Goal: Obtain resource: Download file/media

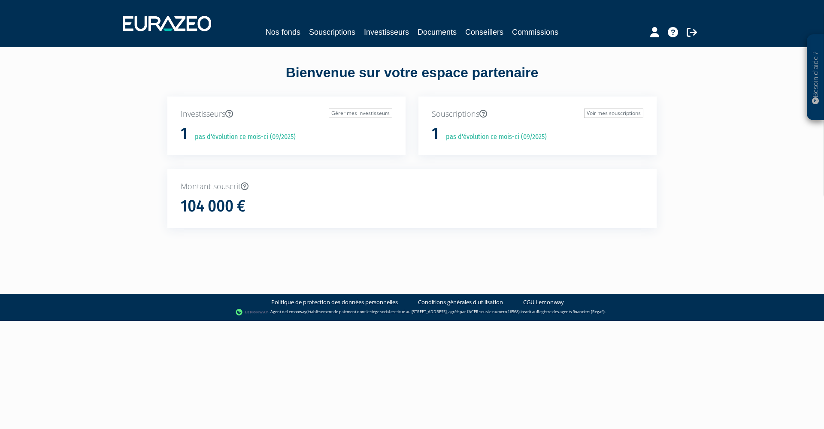
click at [523, 33] on link "Commissions" at bounding box center [535, 32] width 46 height 12
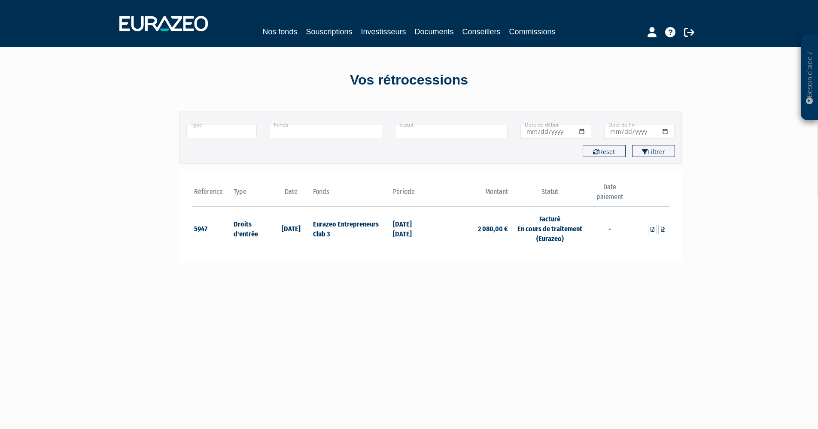
click at [809, 102] on icon at bounding box center [809, 100] width 7 height 7
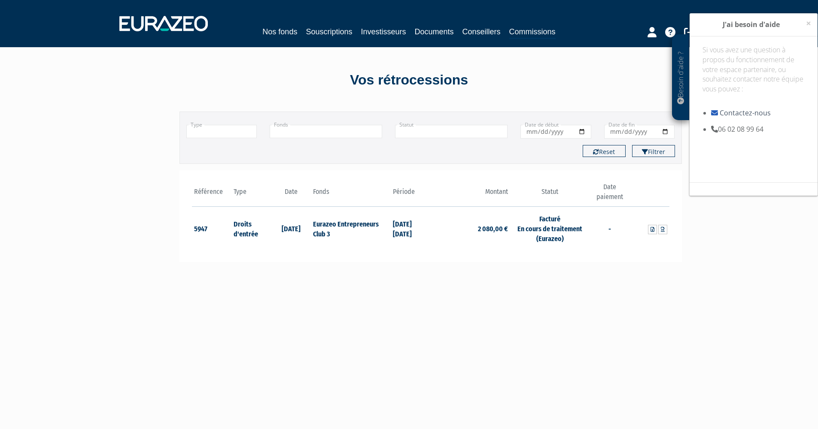
click at [731, 109] on link "Contactez-nous" at bounding box center [744, 112] width 51 height 9
click at [334, 33] on link "Souscriptions" at bounding box center [329, 32] width 46 height 12
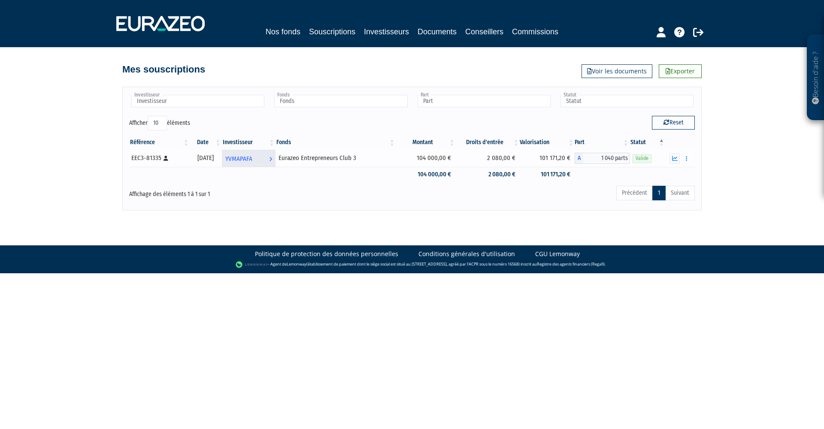
click at [252, 162] on span "YVMAPAFA" at bounding box center [238, 159] width 27 height 16
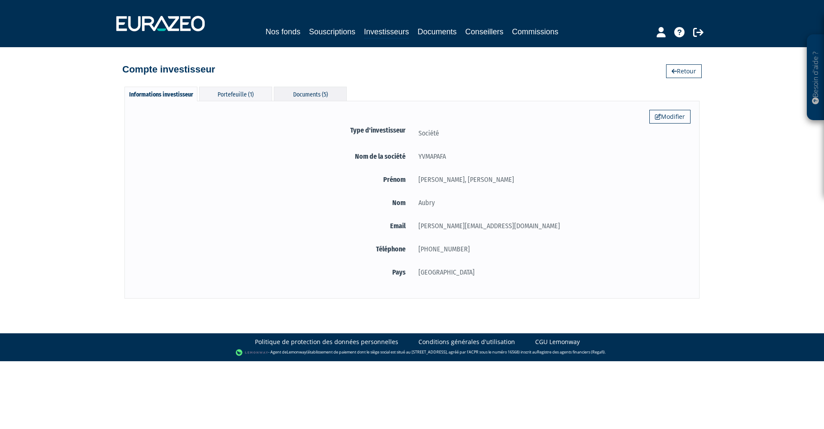
click at [289, 92] on div "Documents (5)" at bounding box center [310, 94] width 73 height 14
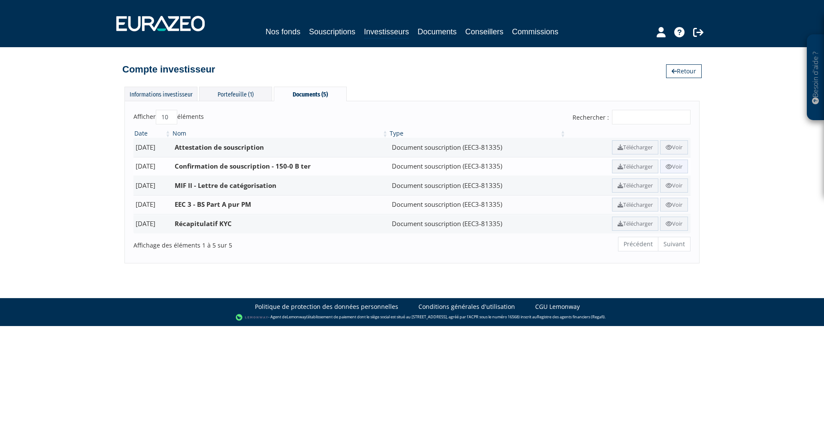
click at [672, 162] on link "Voir" at bounding box center [674, 167] width 28 height 14
click at [668, 164] on icon at bounding box center [669, 167] width 6 height 6
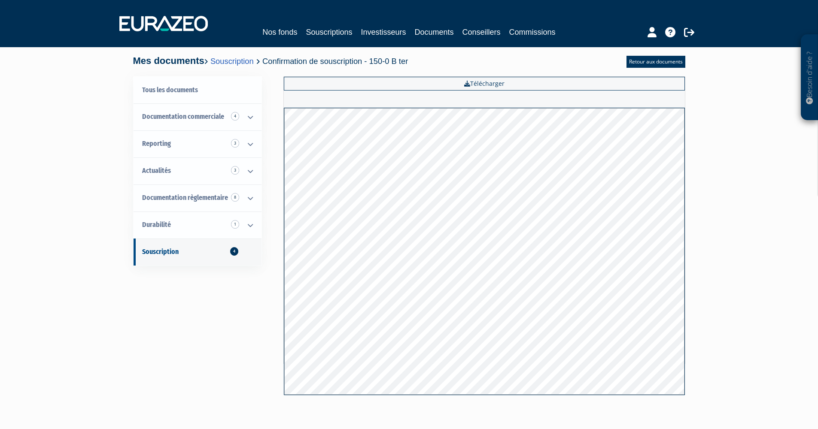
click at [70, 182] on div "Besoin d'aide ? × J'ai besoin d'aide Si vous avez une question à propos du fonc…" at bounding box center [409, 209] width 818 height 419
click at [79, 161] on div "Besoin d'aide ? × J'ai besoin d'aide Si vous avez une question à propos du fonc…" at bounding box center [409, 209] width 818 height 419
click at [250, 145] on icon at bounding box center [250, 144] width 22 height 27
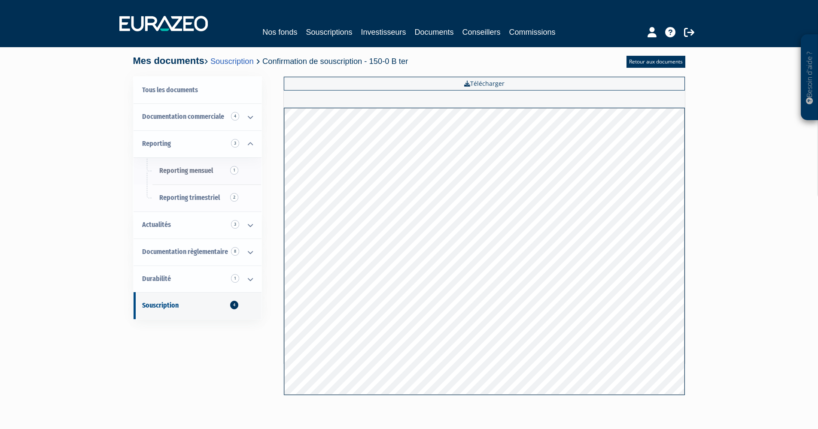
click at [194, 175] on link "Reporting mensuel 1" at bounding box center [197, 171] width 128 height 27
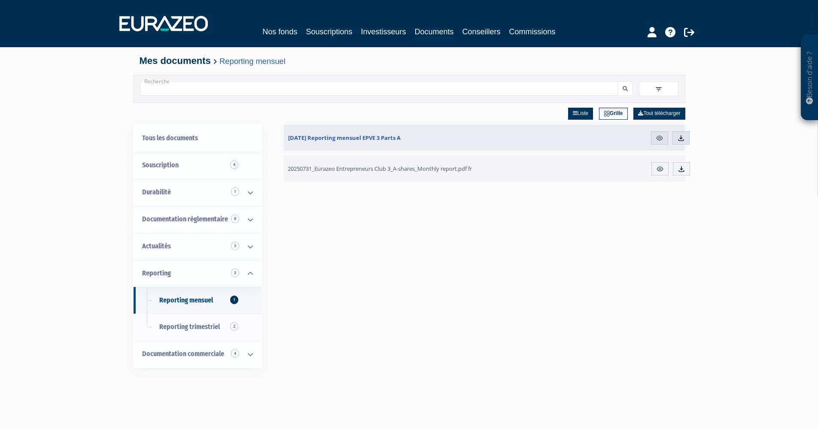
click at [437, 166] on span "20250731_Eurazeo Entrepreneurs Club 3_A-shares_Monthly report.pdf fr" at bounding box center [380, 169] width 184 height 8
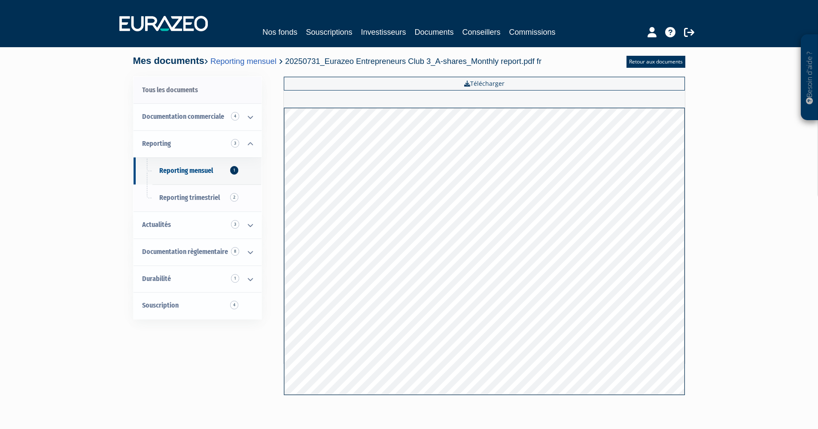
click at [164, 93] on link "Tous les documents" at bounding box center [197, 90] width 128 height 27
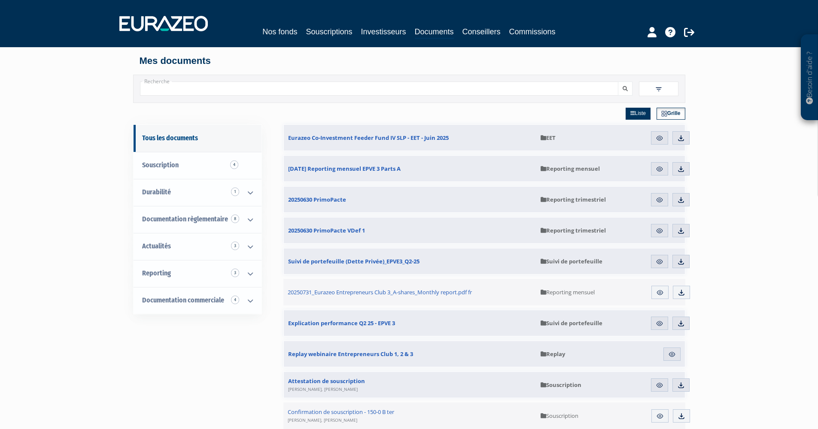
click at [333, 31] on link "Souscriptions" at bounding box center [329, 32] width 46 height 12
